Goal: Task Accomplishment & Management: Manage account settings

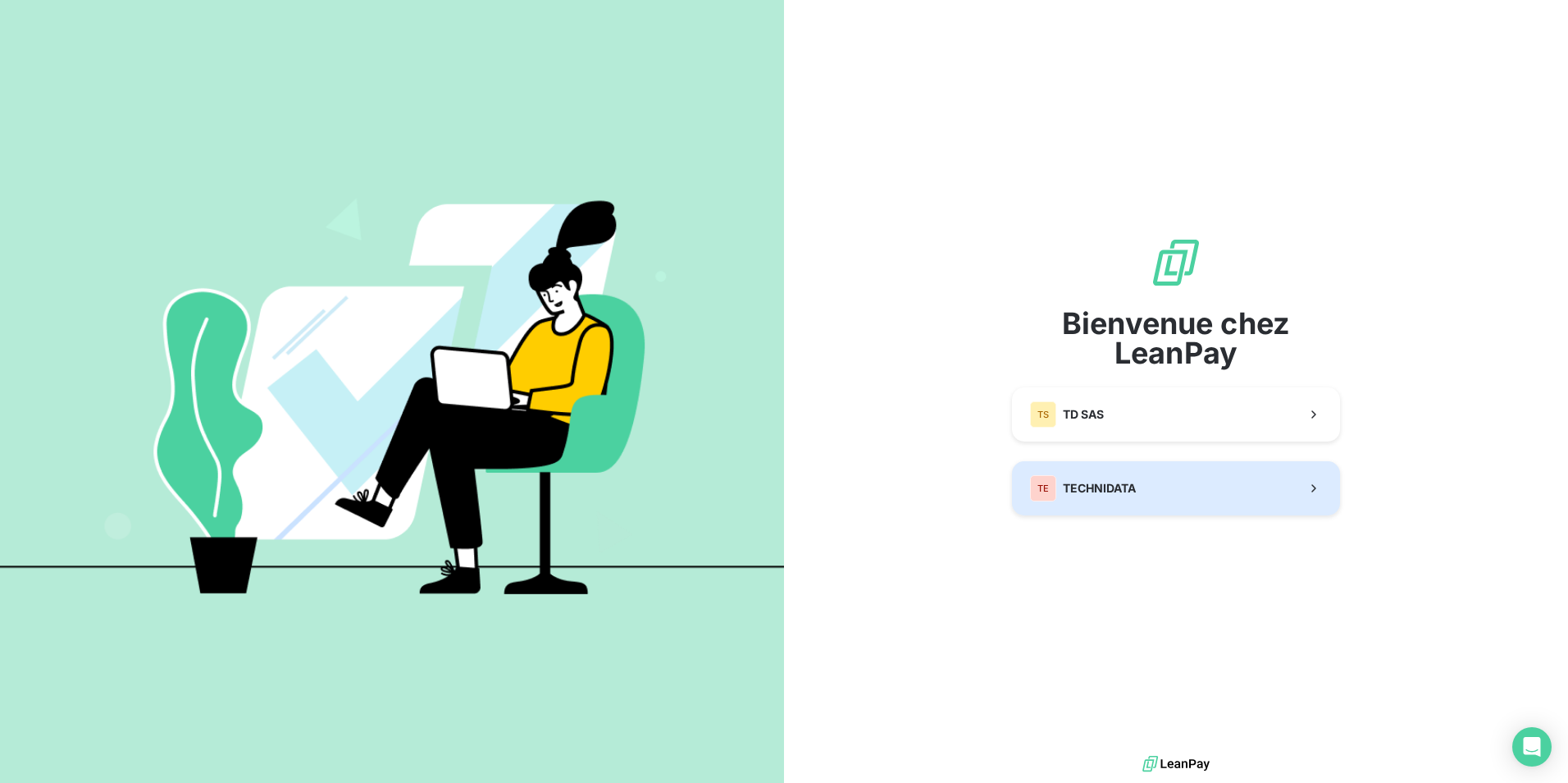
click at [1121, 497] on div "TE TECHNIDATA" at bounding box center [1083, 488] width 106 height 26
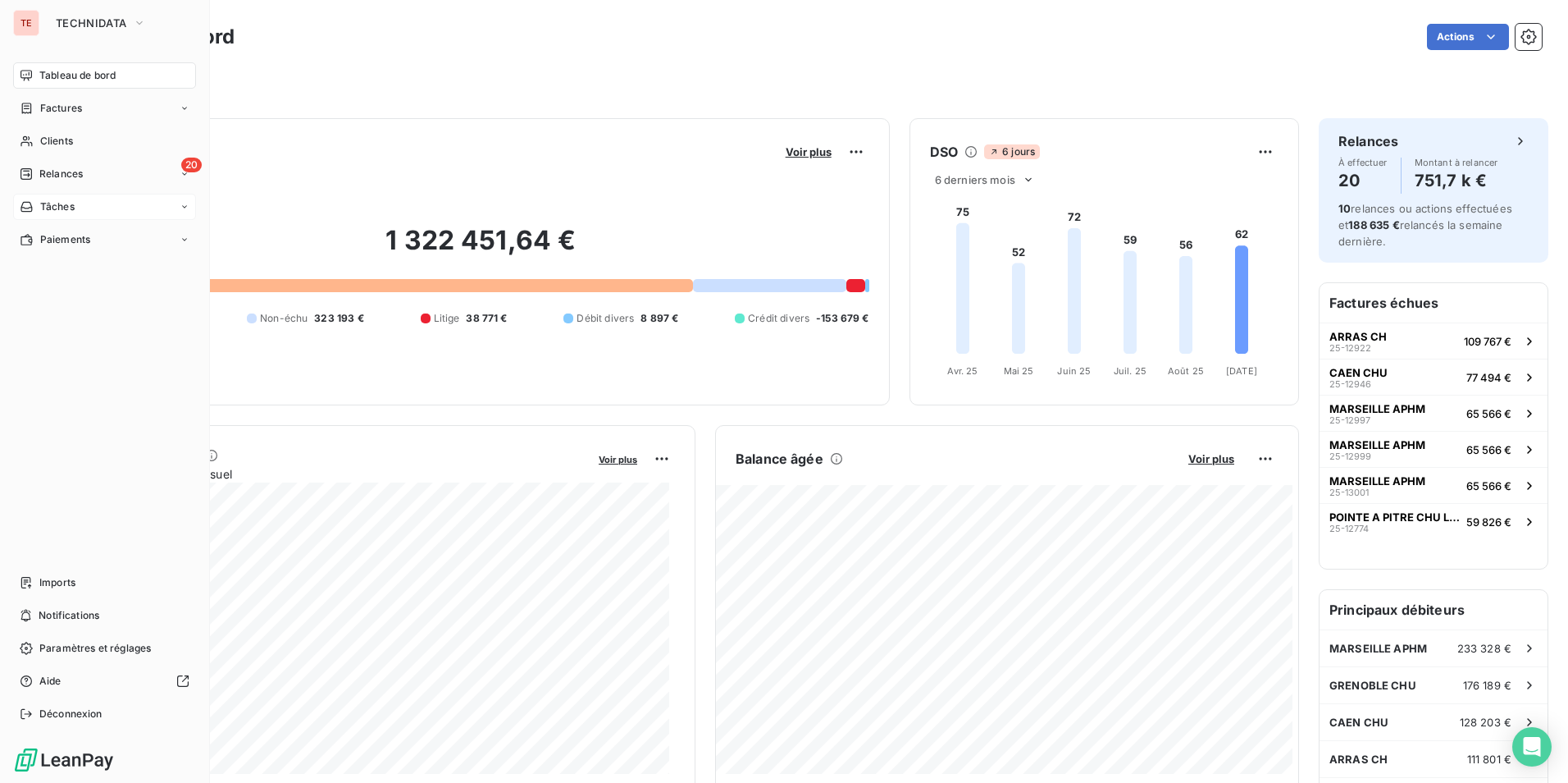
drag, startPoint x: 66, startPoint y: 185, endPoint x: 62, endPoint y: 196, distance: 11.7
click at [62, 196] on nav "Tableau de bord Factures Clients 20 Relances Tâches Paiements" at bounding box center [104, 157] width 183 height 190
click at [69, 166] on span "Relances" at bounding box center [61, 174] width 44 height 15
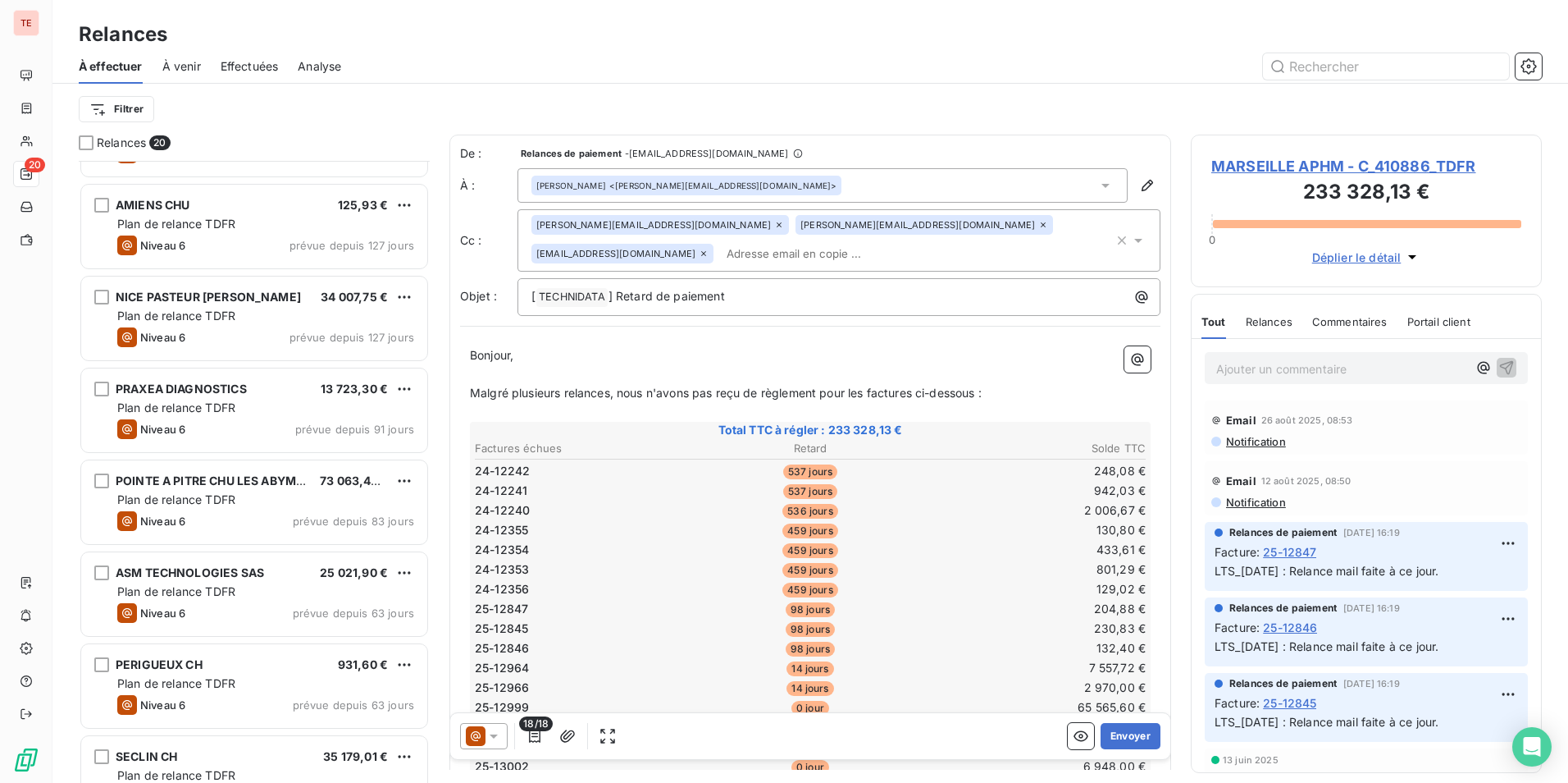
scroll to position [478, 0]
